Goal: Information Seeking & Learning: Learn about a topic

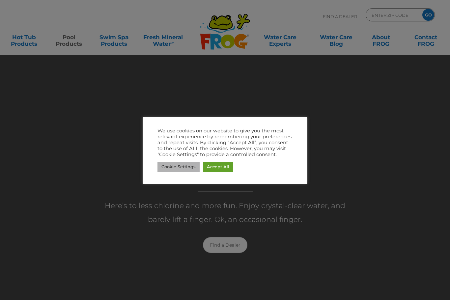
click at [184, 165] on link "Cookie Settings" at bounding box center [178, 167] width 42 height 10
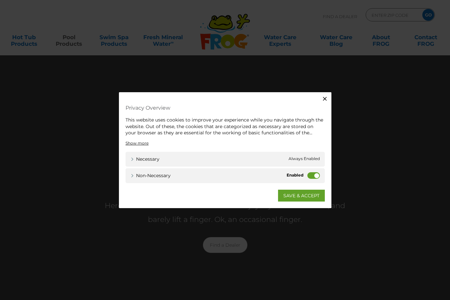
click at [317, 175] on label "Non-necessary" at bounding box center [313, 175] width 13 height 7
click at [0, 0] on input "Non-necessary" at bounding box center [0, 0] width 0 height 0
click at [306, 196] on link "SAVE & ACCEPT" at bounding box center [301, 195] width 47 height 12
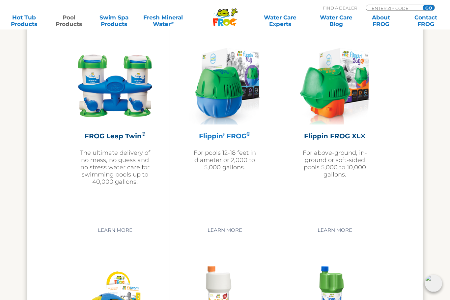
scroll to position [1392, 0]
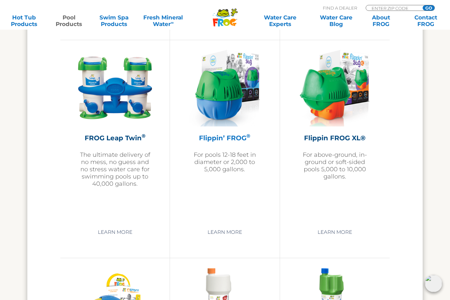
click at [231, 92] on img at bounding box center [224, 88] width 70 height 76
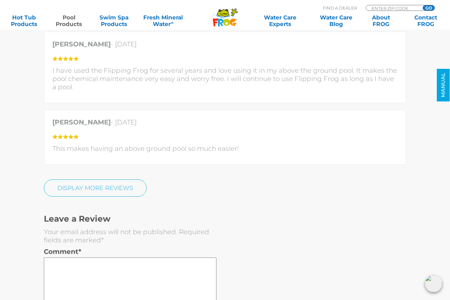
scroll to position [1706, 0]
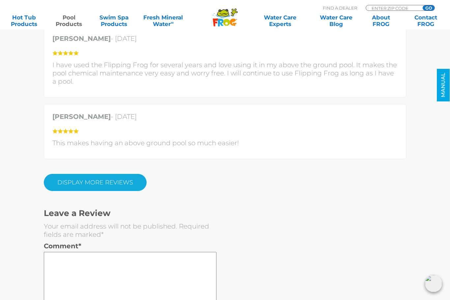
click at [108, 183] on link "Display More Reviews" at bounding box center [95, 182] width 103 height 17
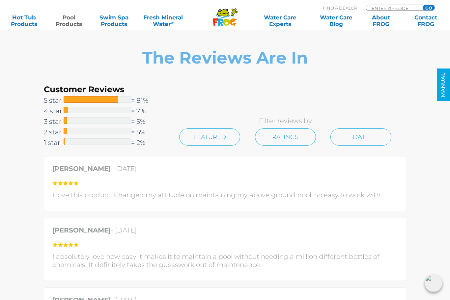
scroll to position [1288, 0]
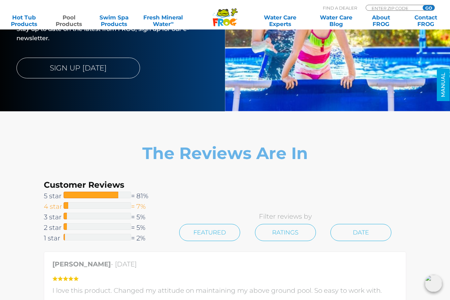
click at [67, 206] on span at bounding box center [66, 206] width 5 height 7
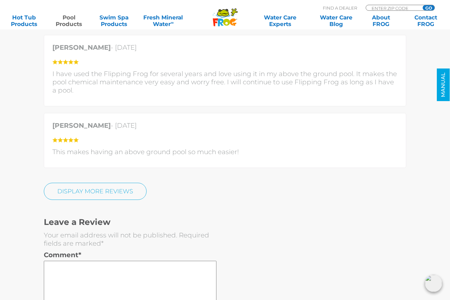
scroll to position [1585, 0]
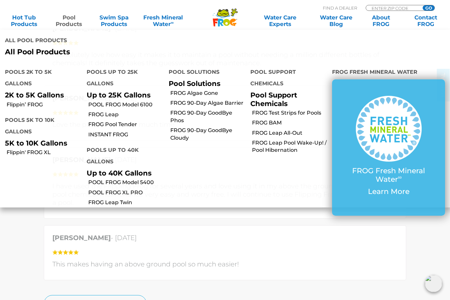
click at [71, 17] on link "Pool Products" at bounding box center [68, 20] width 35 height 13
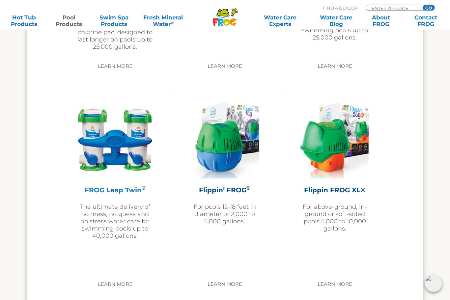
scroll to position [1370, 0]
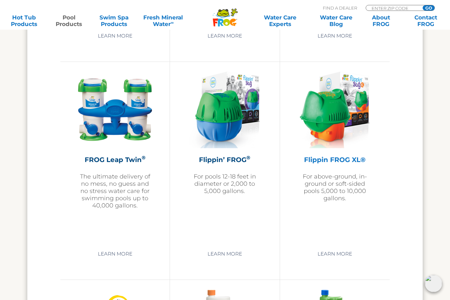
click at [327, 125] on img at bounding box center [335, 110] width 70 height 76
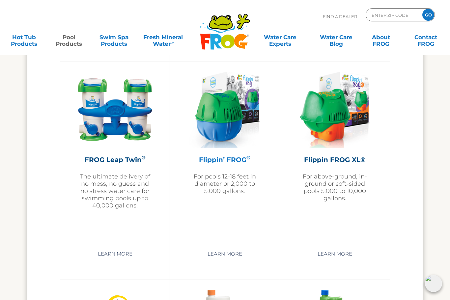
scroll to position [1392, 0]
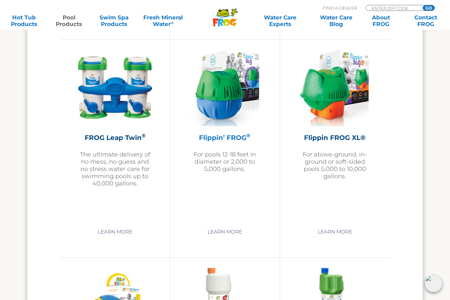
click at [221, 108] on img at bounding box center [224, 88] width 70 height 76
click at [328, 100] on img at bounding box center [335, 88] width 70 height 76
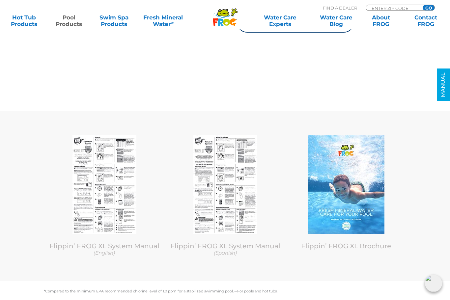
scroll to position [2703, 0]
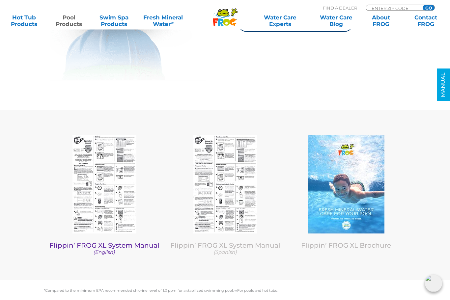
click at [97, 193] on img at bounding box center [104, 184] width 64 height 99
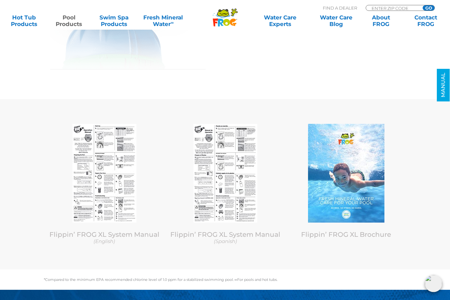
click at [176, 109] on div "Flippin’ FROG XL System Manual (English) Flippin’ FROG XL System Manual (Spanis…" at bounding box center [224, 184] width 395 height 170
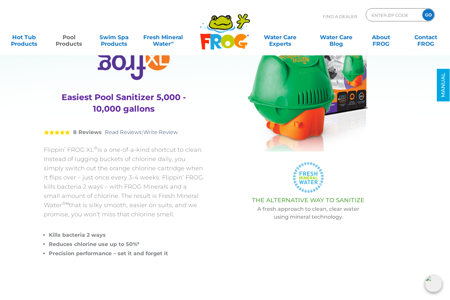
scroll to position [0, 0]
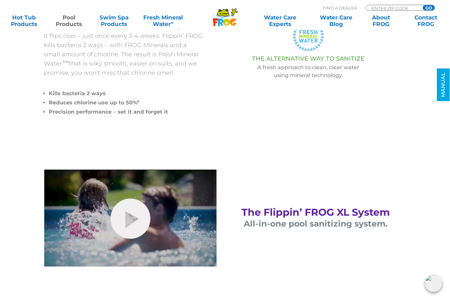
scroll to position [196, 0]
click at [137, 219] on link "hide-me" at bounding box center [130, 219] width 40 height 40
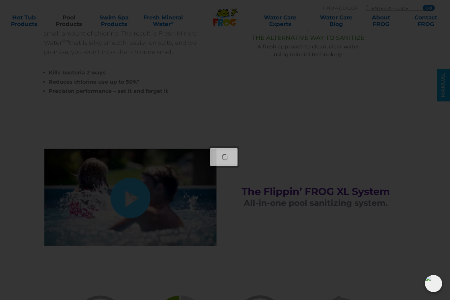
scroll to position [218, 0]
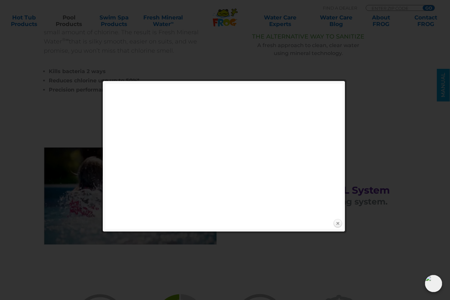
click at [337, 222] on link "Close" at bounding box center [338, 224] width 10 height 10
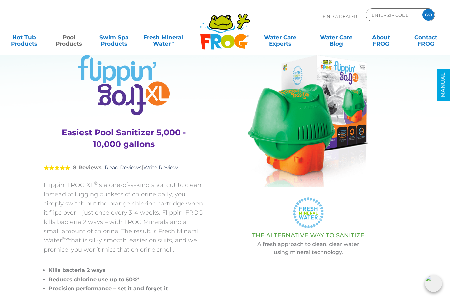
scroll to position [0, 0]
